Goal: Transaction & Acquisition: Purchase product/service

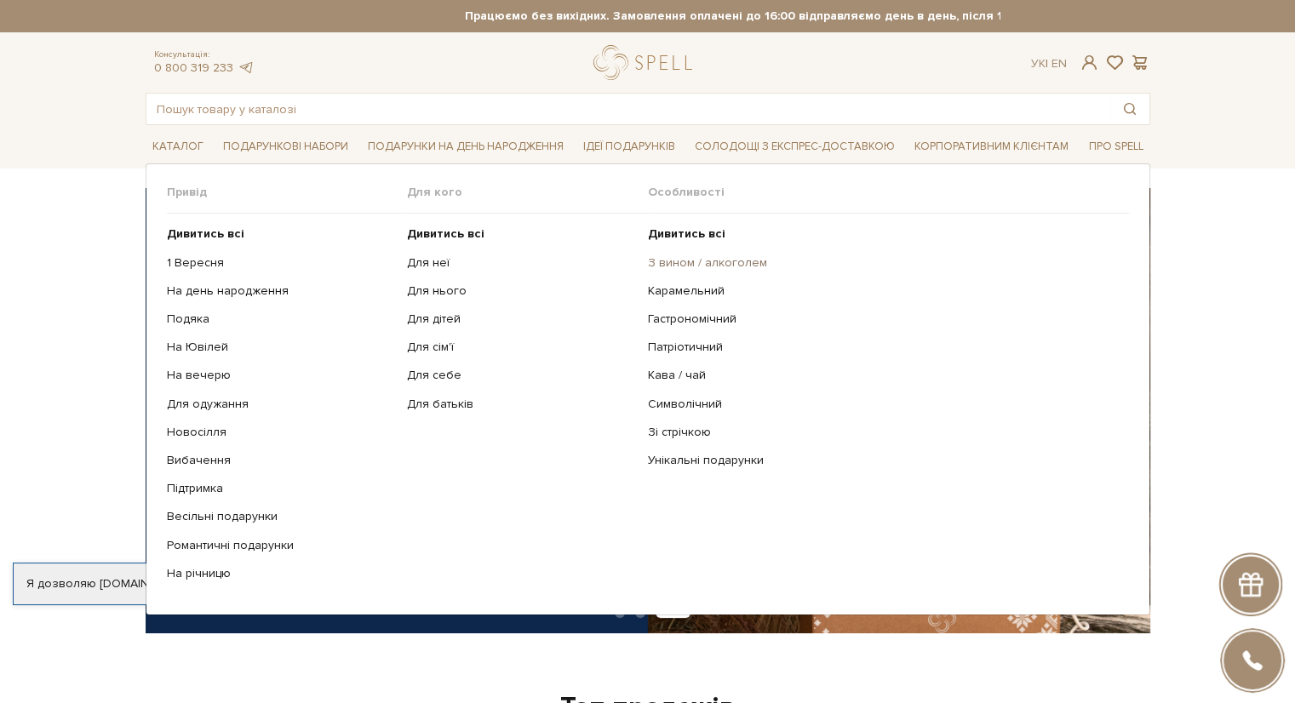
click at [684, 263] on link "З вином / алкоголем" at bounding box center [882, 262] width 468 height 15
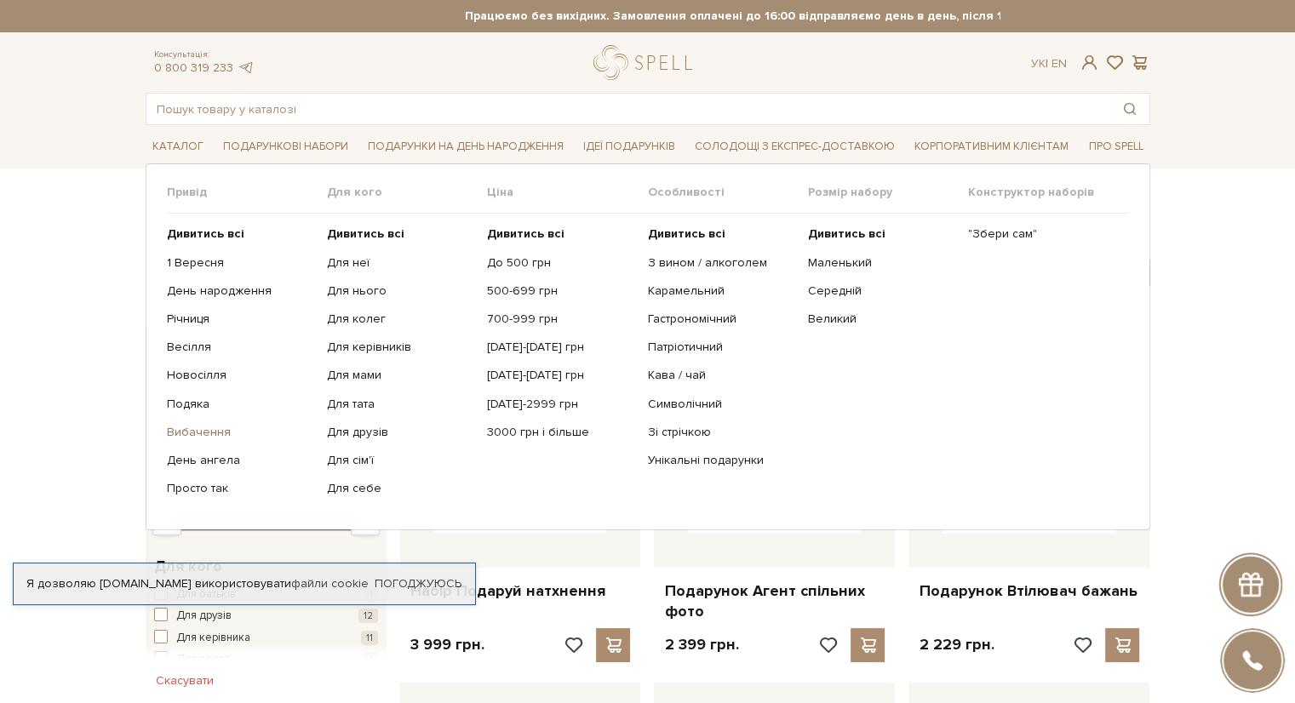
click at [203, 436] on link "Вибачення" at bounding box center [240, 432] width 147 height 15
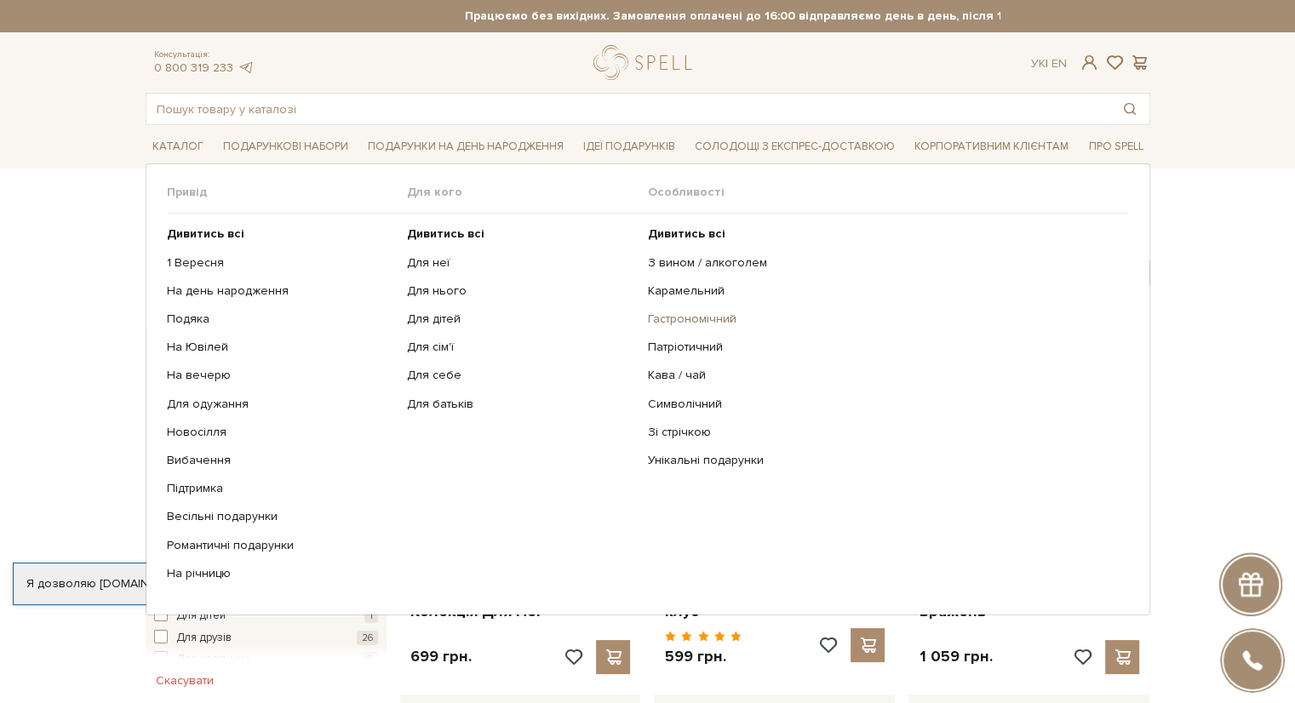
click at [667, 314] on link "Гастрономічний" at bounding box center [882, 319] width 468 height 15
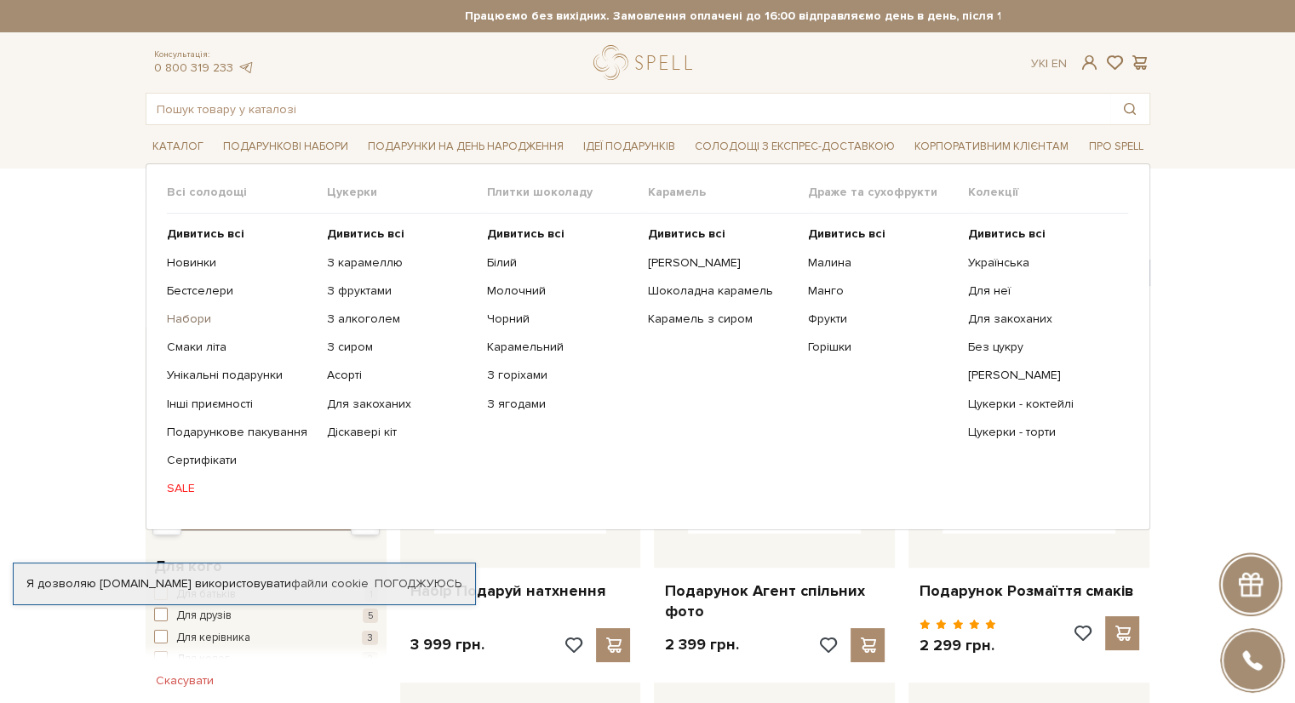
click at [195, 316] on link "Набори" at bounding box center [240, 319] width 147 height 15
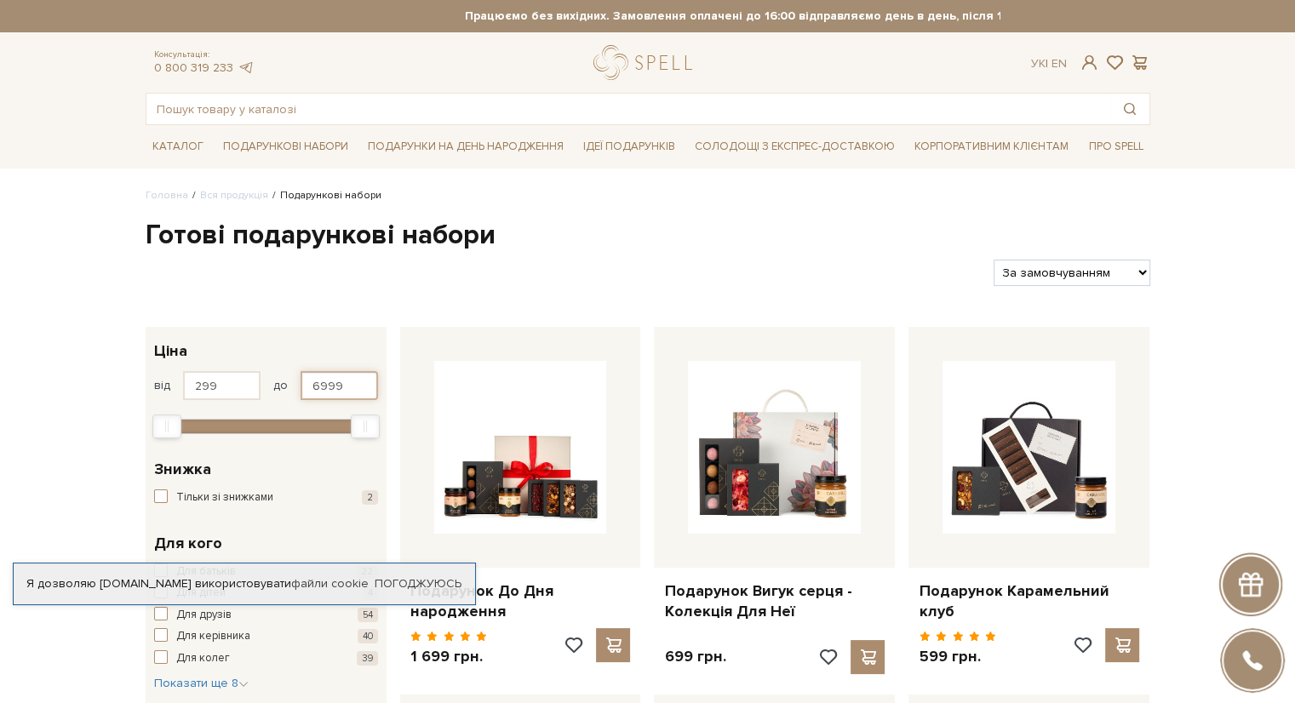
drag, startPoint x: 346, startPoint y: 383, endPoint x: 272, endPoint y: 375, distance: 74.6
click at [272, 375] on div "від 299 до 6999" at bounding box center [266, 385] width 224 height 29
type input "500"
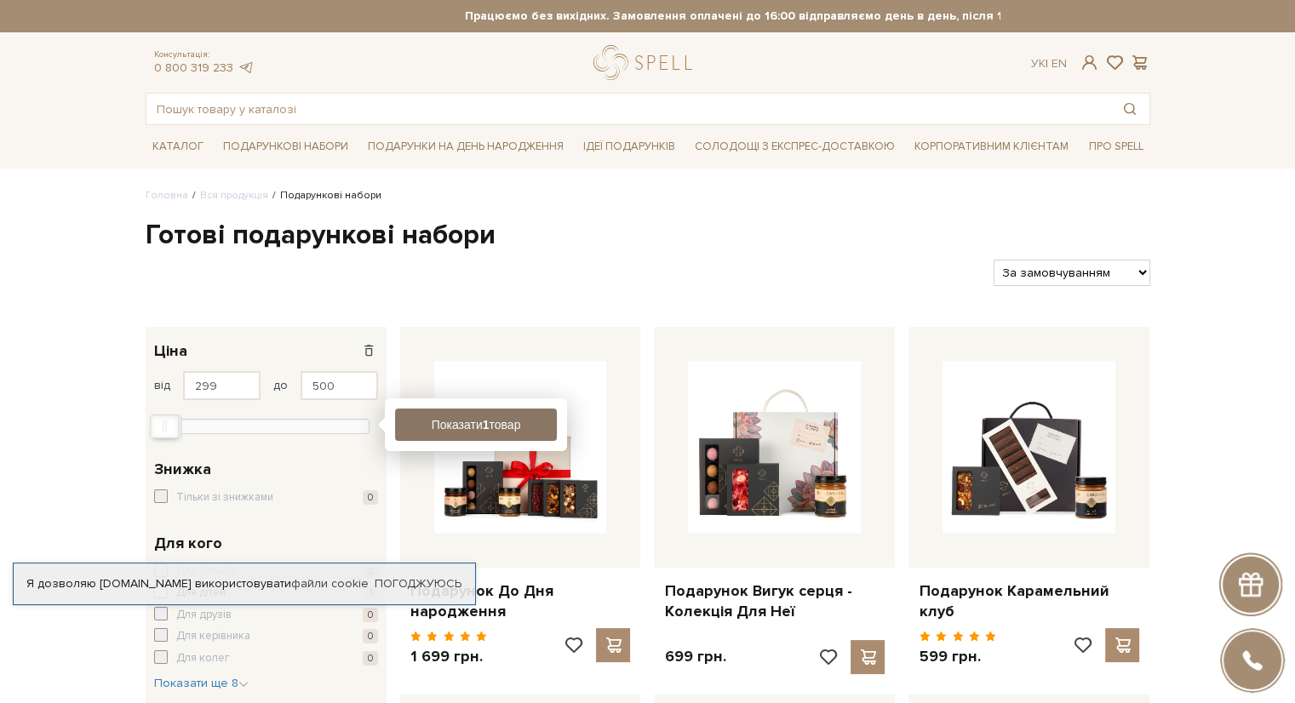
click at [446, 427] on button "Показати 1 товар" at bounding box center [476, 425] width 162 height 32
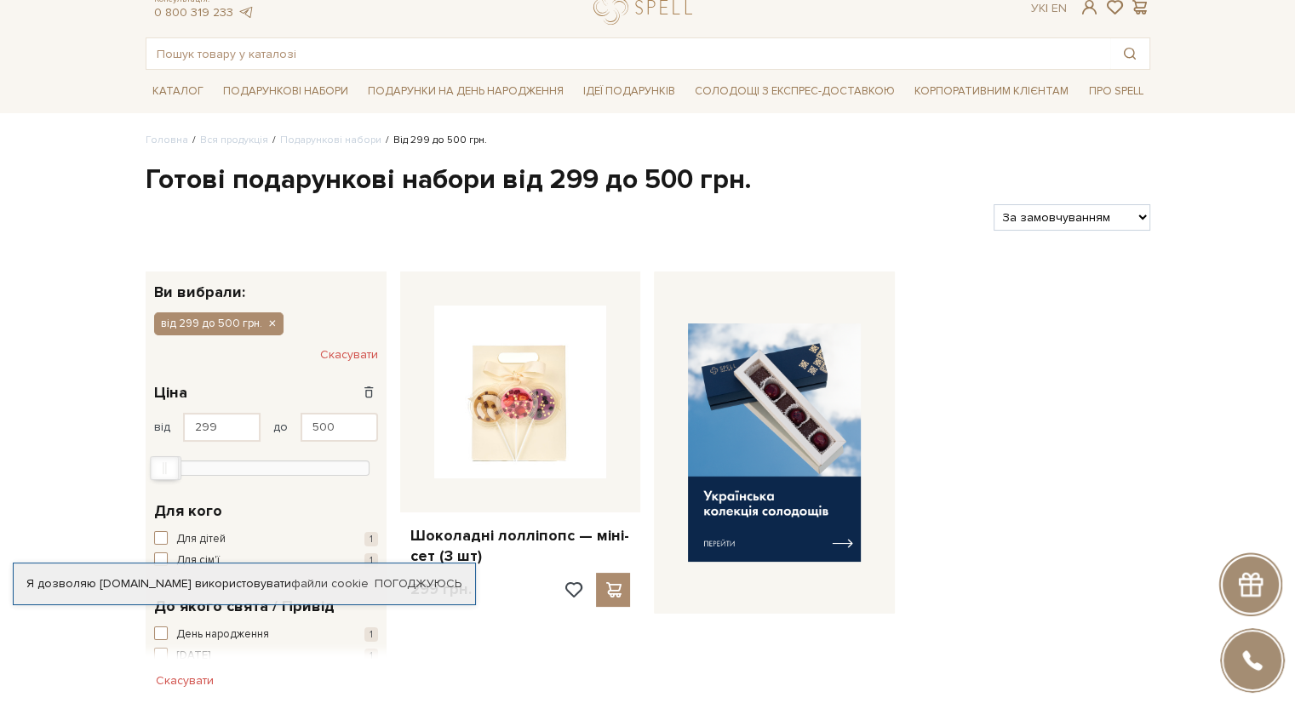
scroll to position [85, 0]
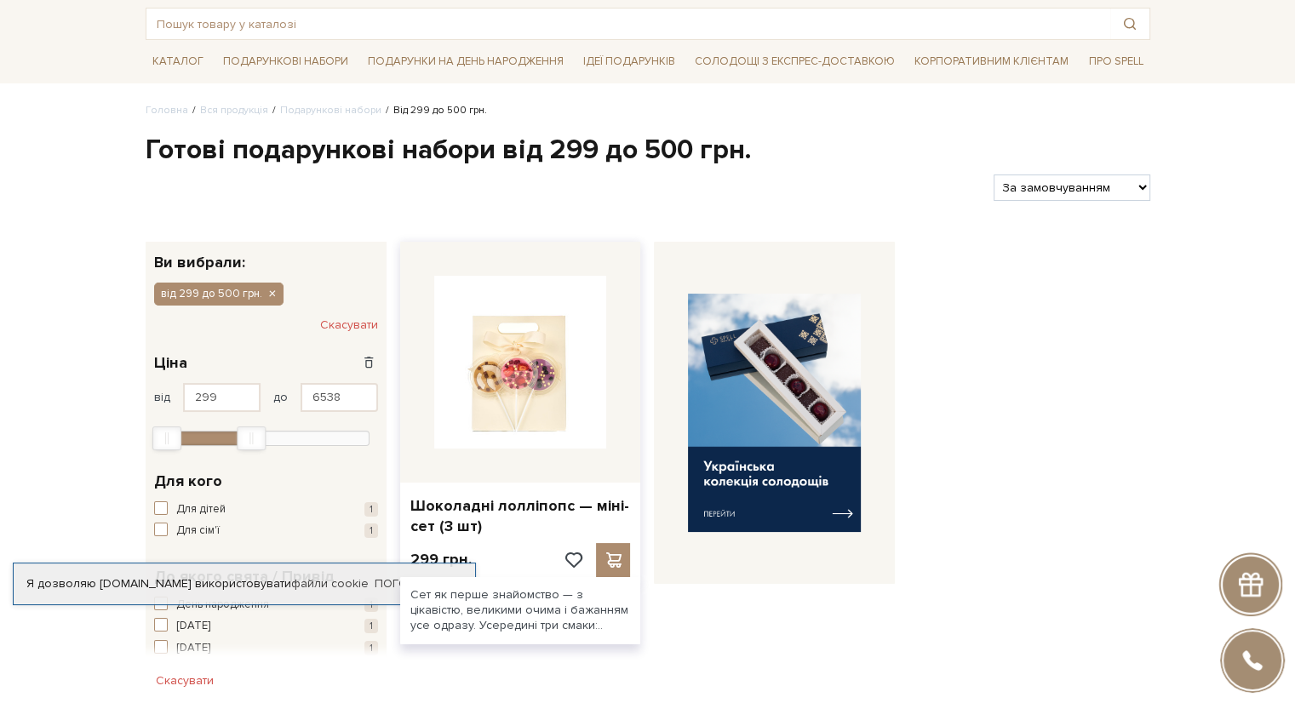
type input "6999"
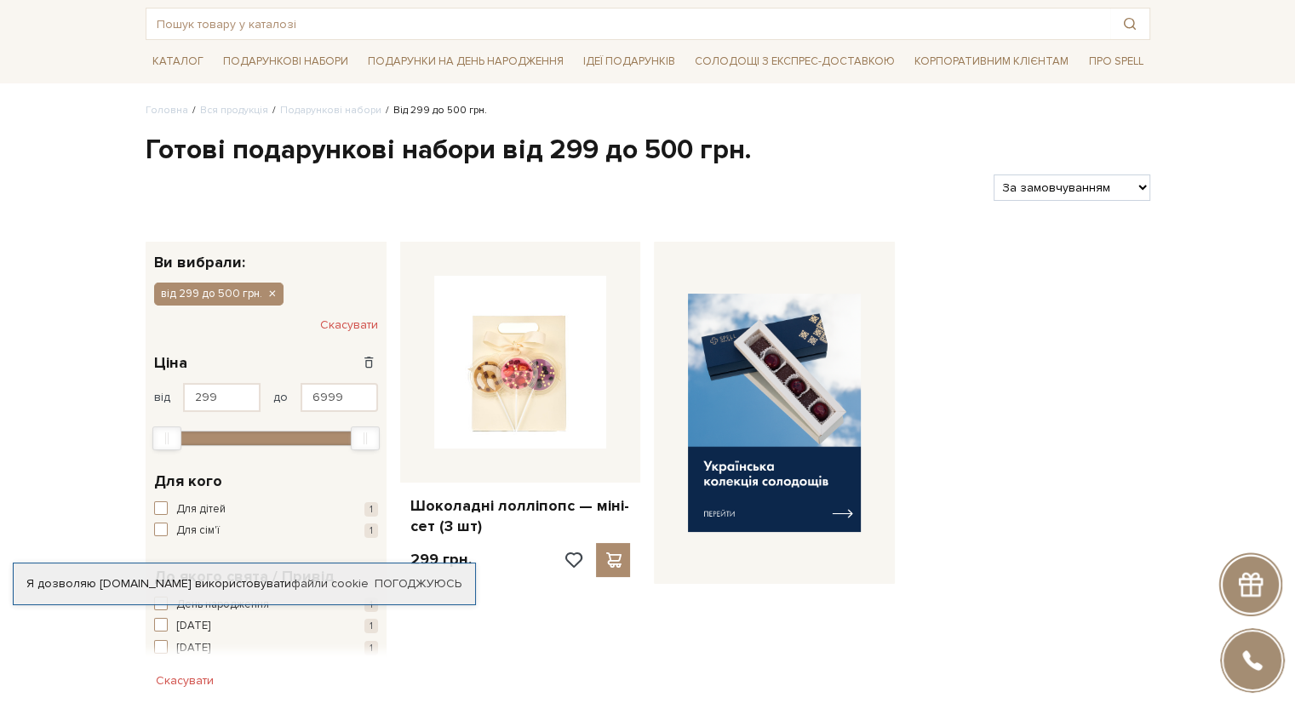
drag, startPoint x: 171, startPoint y: 438, endPoint x: 455, endPoint y: 444, distance: 283.6
click at [454, 444] on div "Фільтр Ви вибрали: від 299 до 500 грн. Скасувати 299 - 7,0 тис. грн. Ціна від 2…" at bounding box center [648, 546] width 1018 height 636
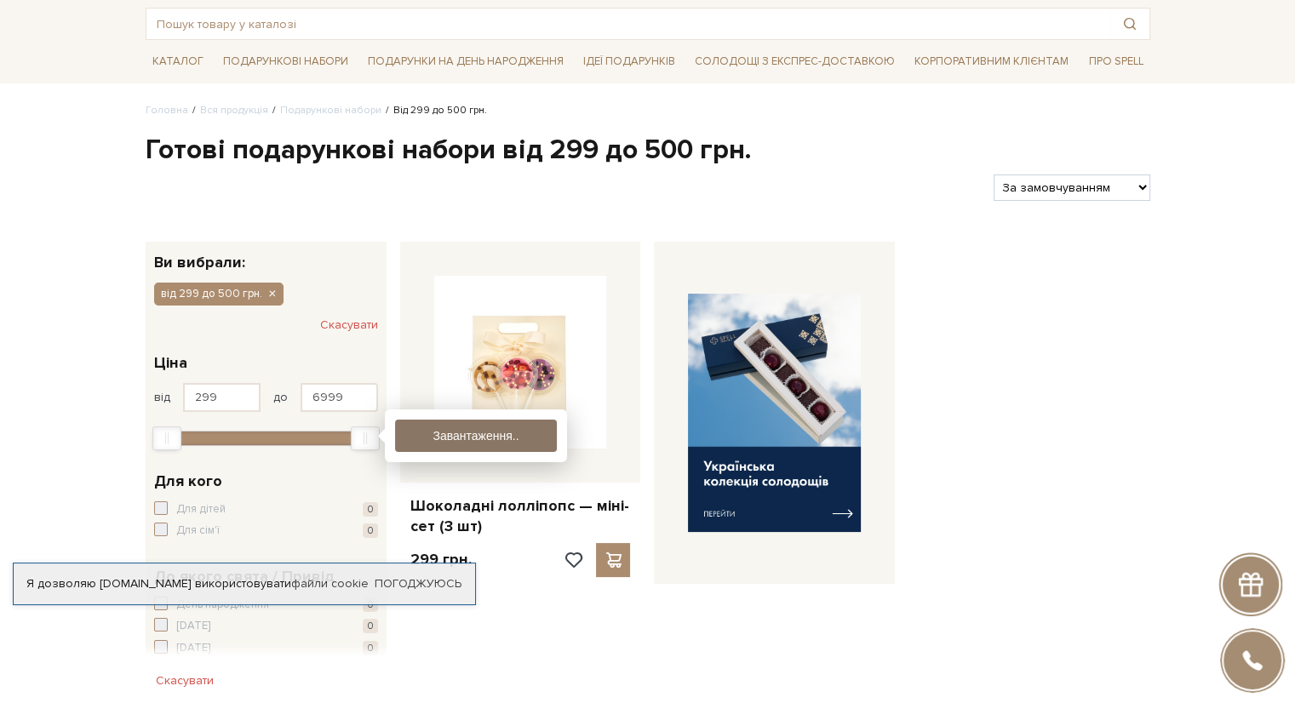
click at [436, 432] on button "Завантаження.." at bounding box center [476, 436] width 162 height 32
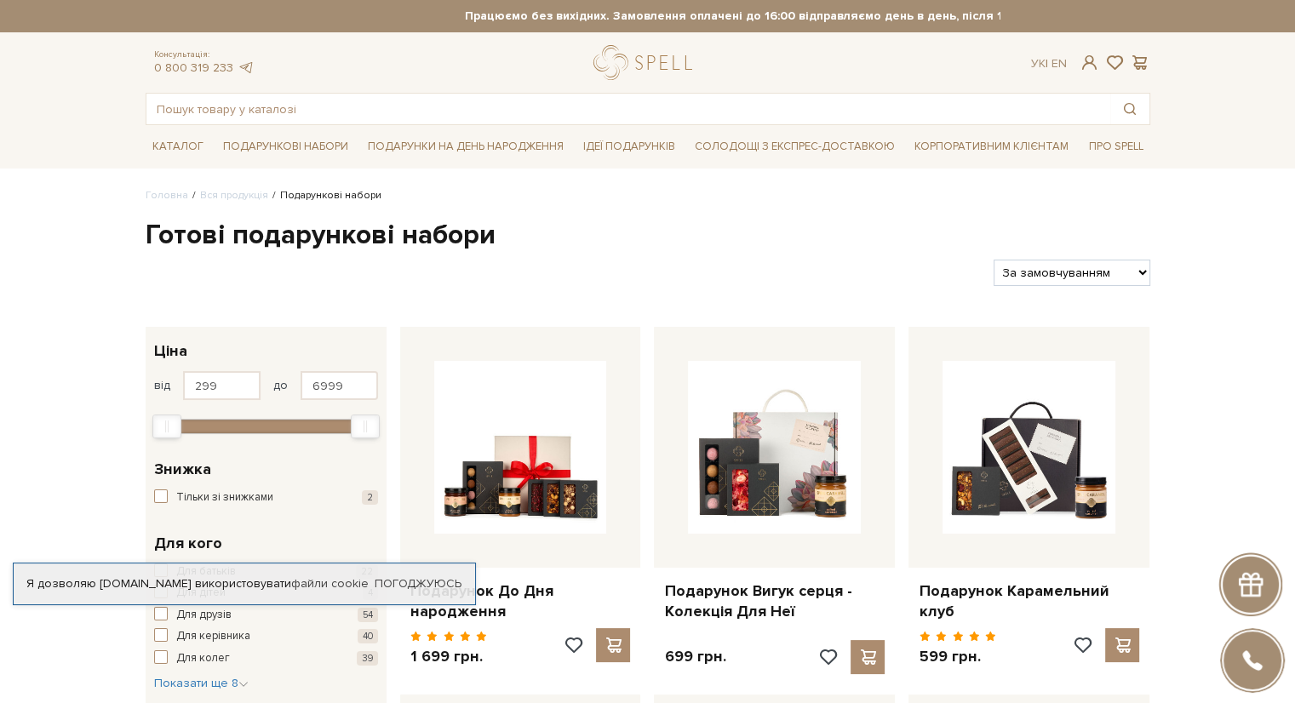
click at [1085, 269] on select "За замовчуванням За Ціною (зростання) За Ціною (зменшення) Новинки За популярні…" at bounding box center [1071, 273] width 156 height 26
select select "[URL][DOMAIN_NAME]"
click at [993, 260] on select "За замовчуванням За Ціною (зростання) За Ціною (зменшення) Новинки За популярні…" at bounding box center [1071, 273] width 156 height 26
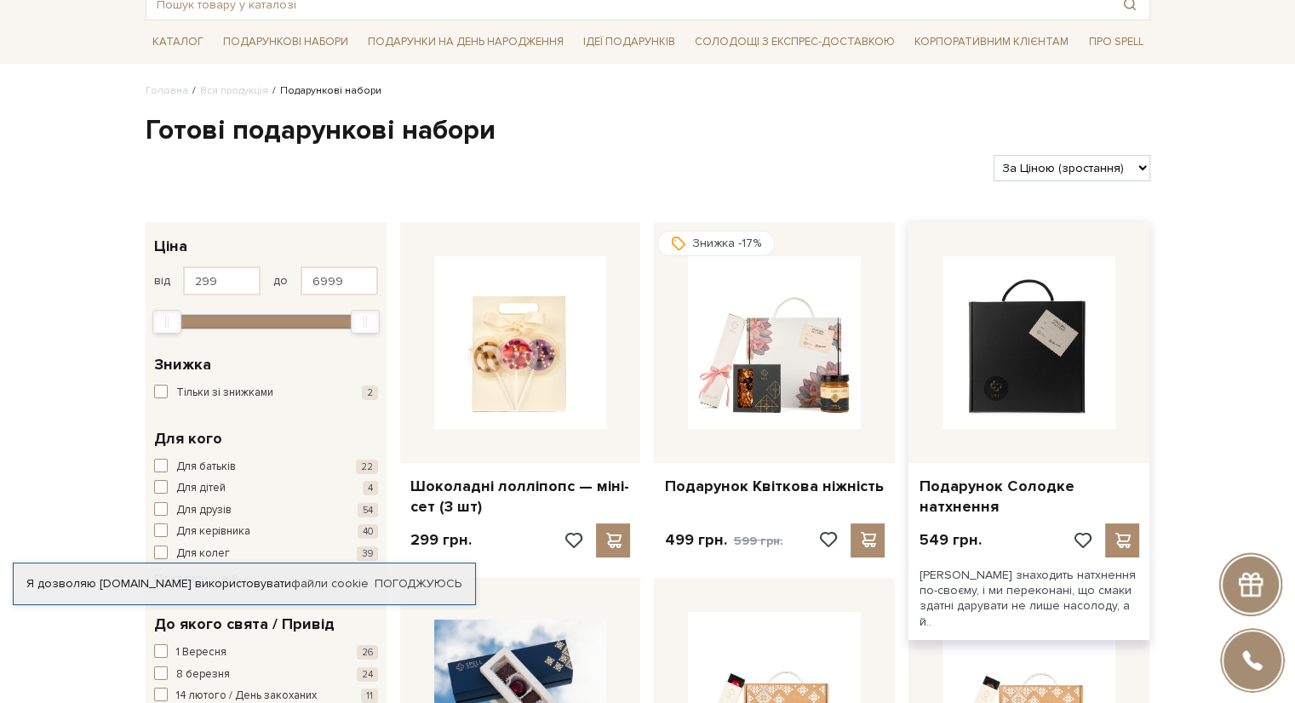
scroll to position [170, 0]
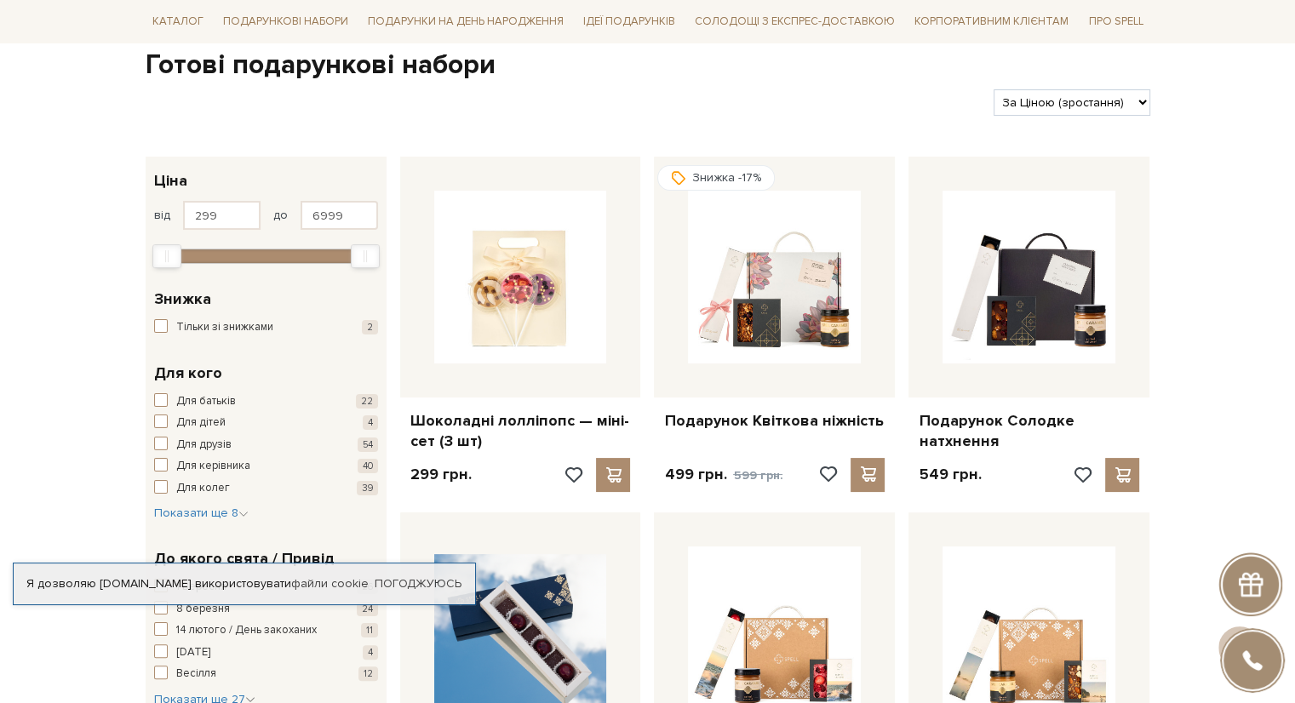
drag, startPoint x: 776, startPoint y: 312, endPoint x: 1210, endPoint y: 255, distance: 437.1
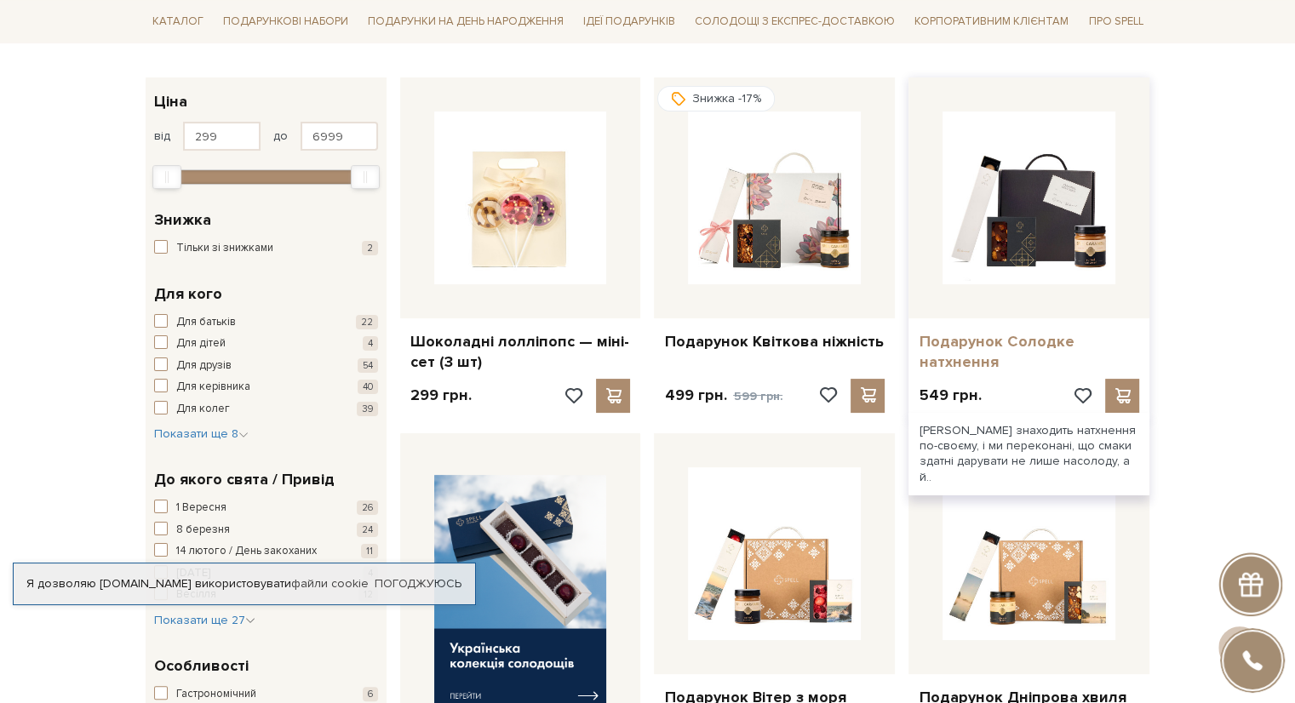
scroll to position [341, 0]
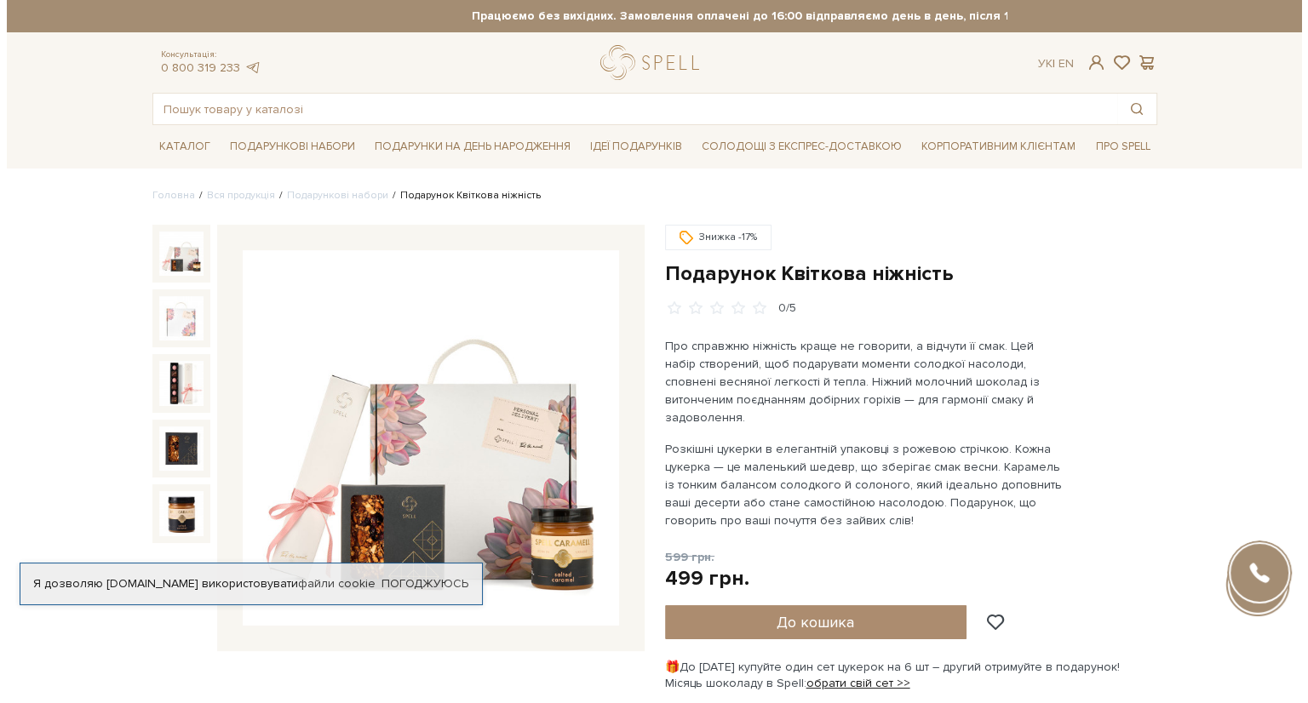
scroll to position [85, 0]
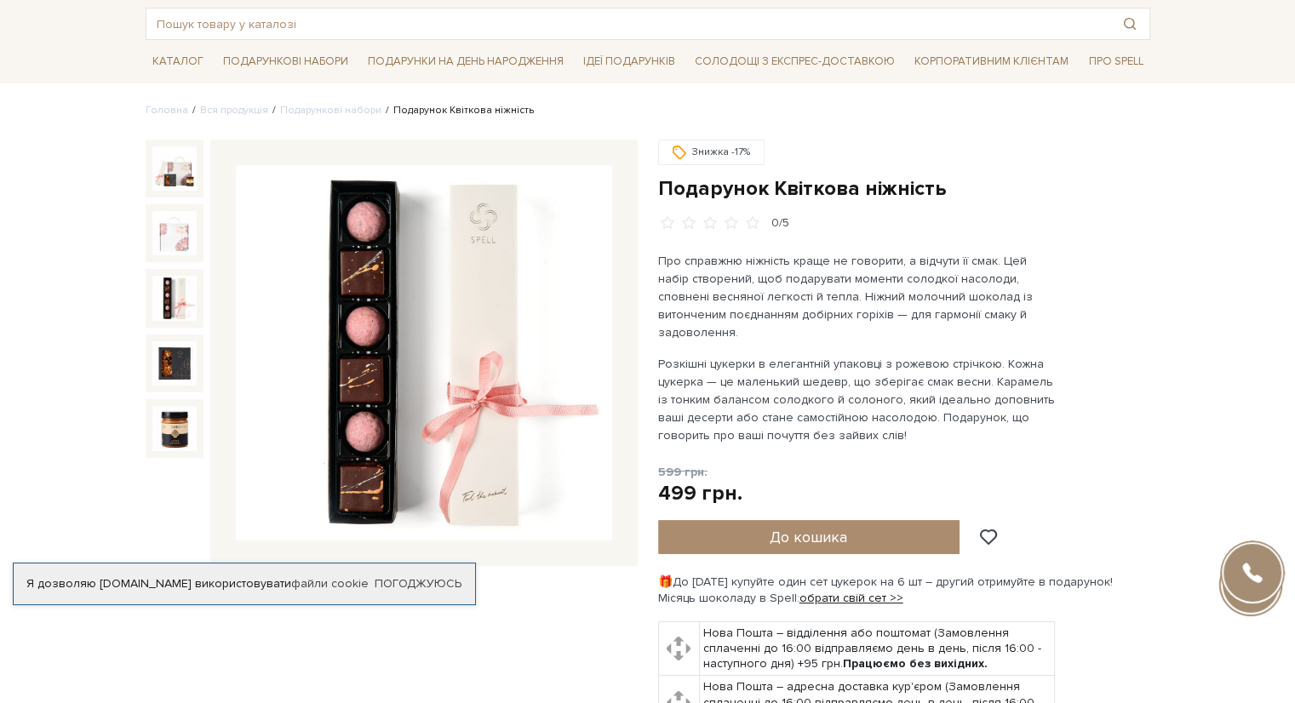
click at [181, 288] on img at bounding box center [174, 298] width 44 height 44
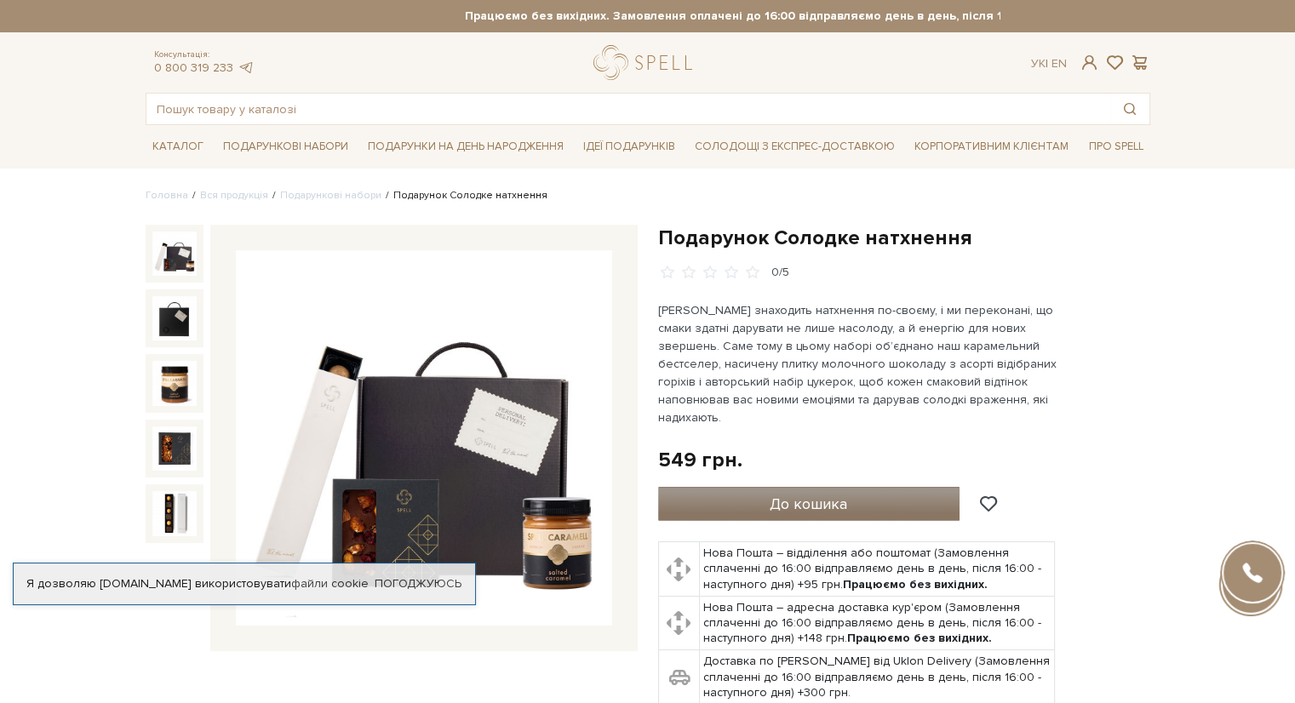
click at [872, 496] on button "До кошика" at bounding box center [809, 504] width 302 height 34
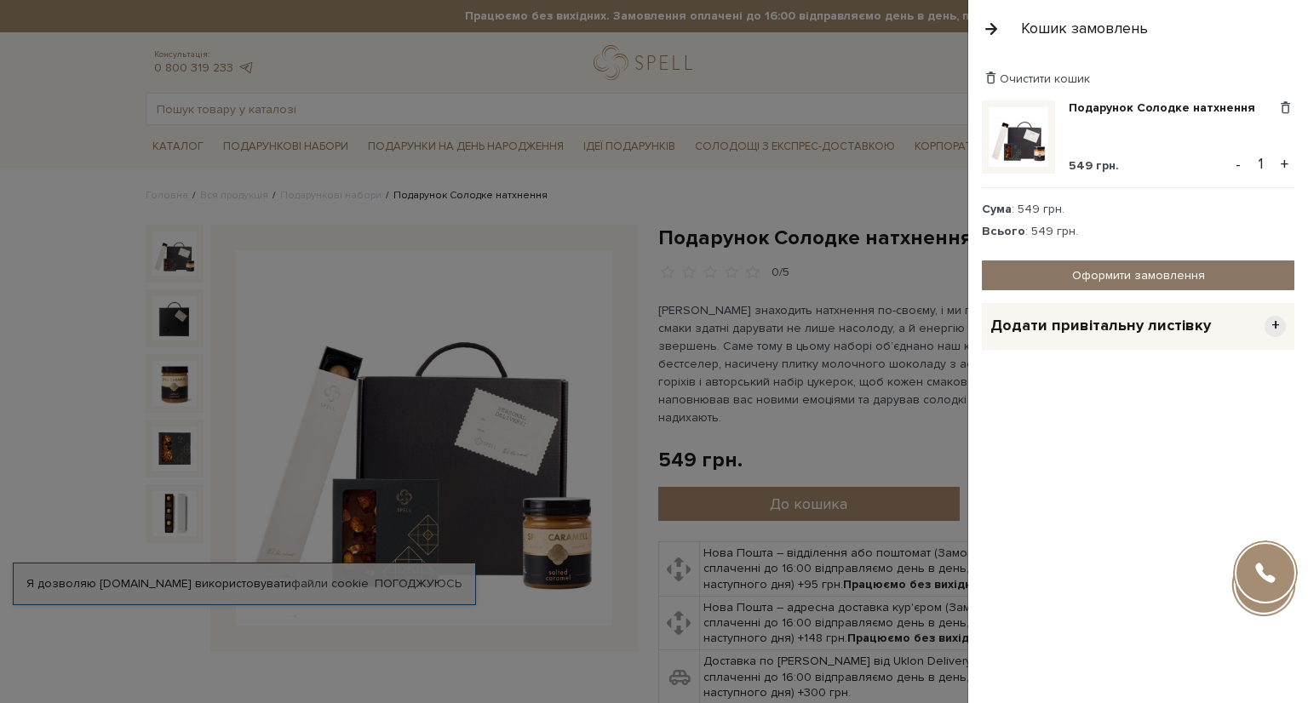
click at [1209, 265] on link "Оформити замовлення" at bounding box center [1138, 276] width 312 height 30
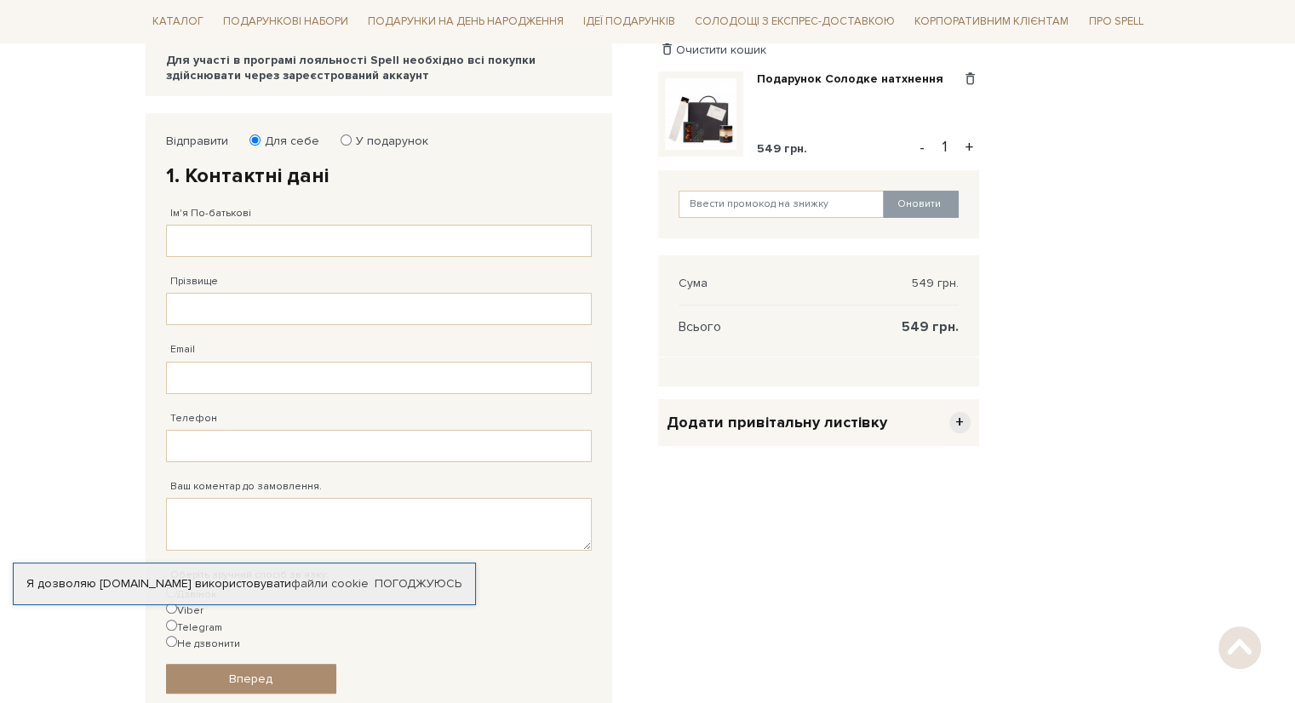
scroll to position [255, 0]
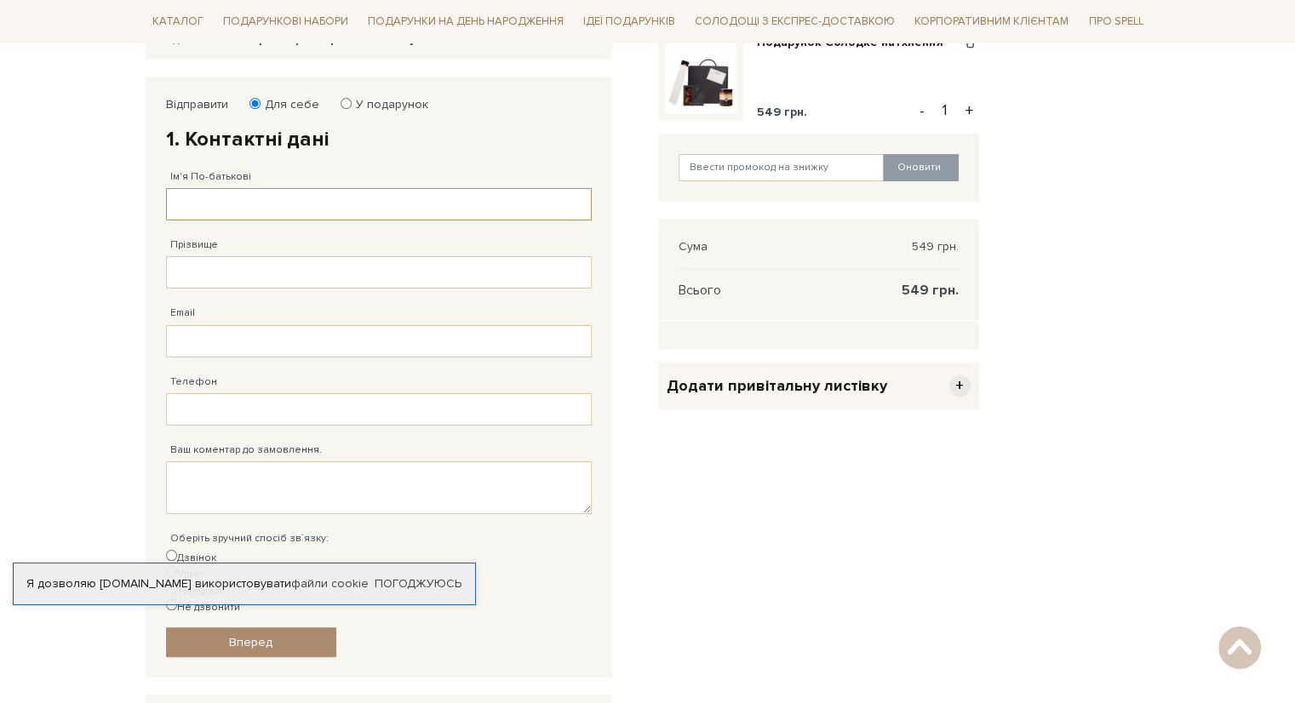
click at [324, 202] on input "Ім'я По-батькові" at bounding box center [379, 204] width 426 height 32
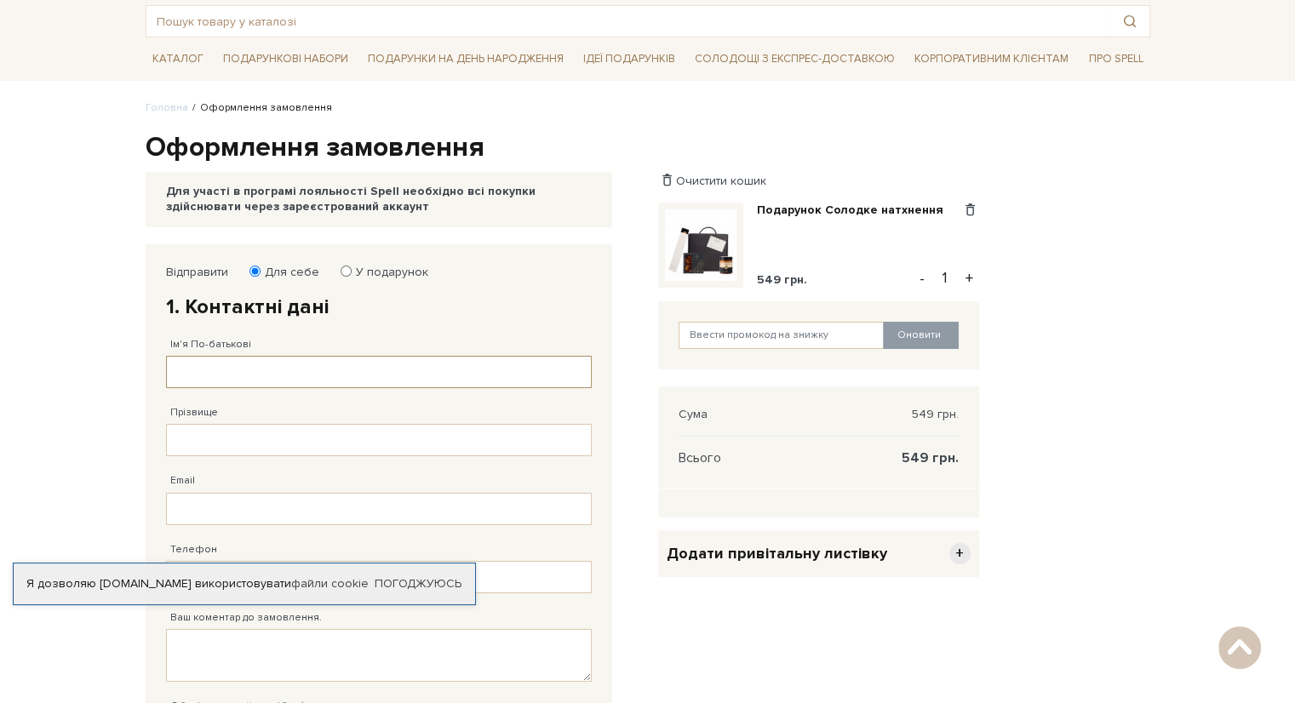
scroll to position [85, 0]
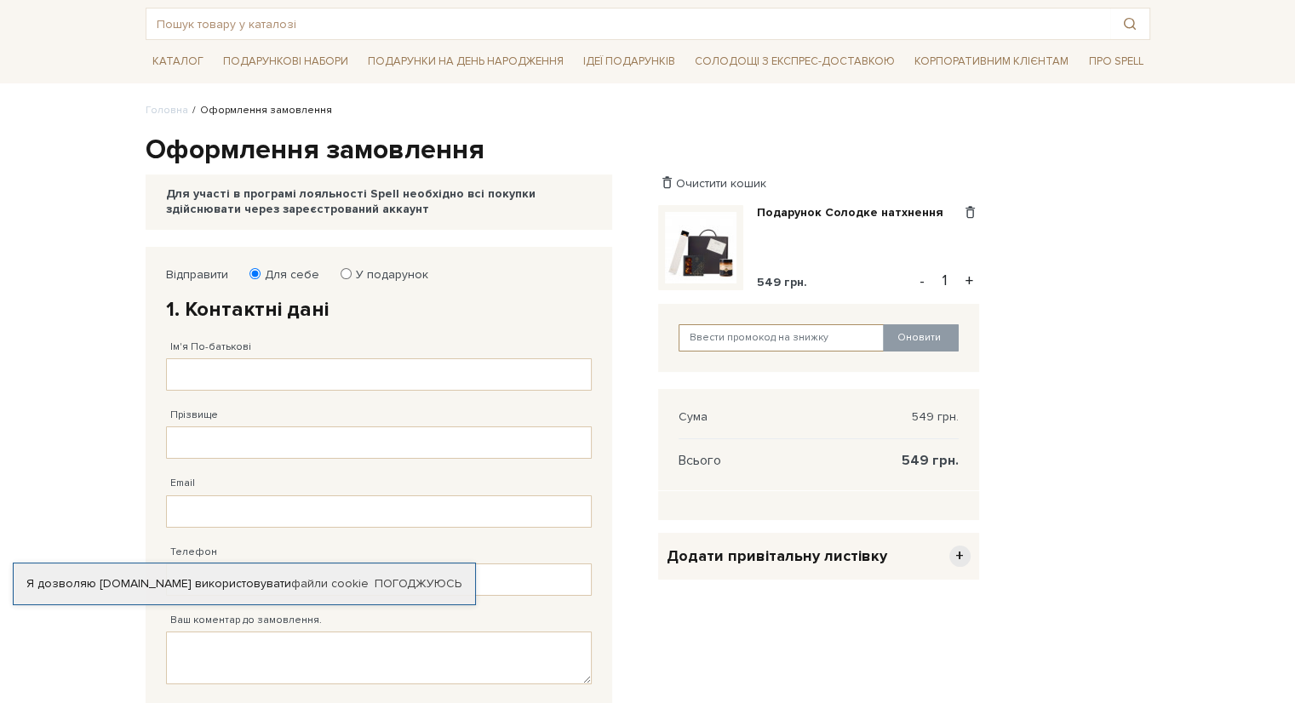
click at [794, 343] on input "text" at bounding box center [782, 337] width 206 height 27
paste input "ciklum10"
type input "ciklum10"
click at [919, 341] on button "Оновити" at bounding box center [921, 337] width 76 height 27
